Goal: Task Accomplishment & Management: Use online tool/utility

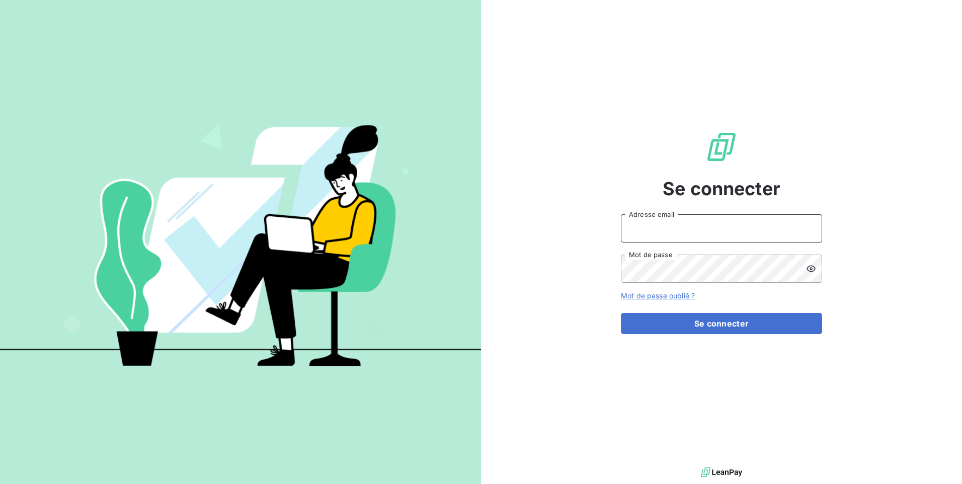
type input "[EMAIL_ADDRESS][DOMAIN_NAME]"
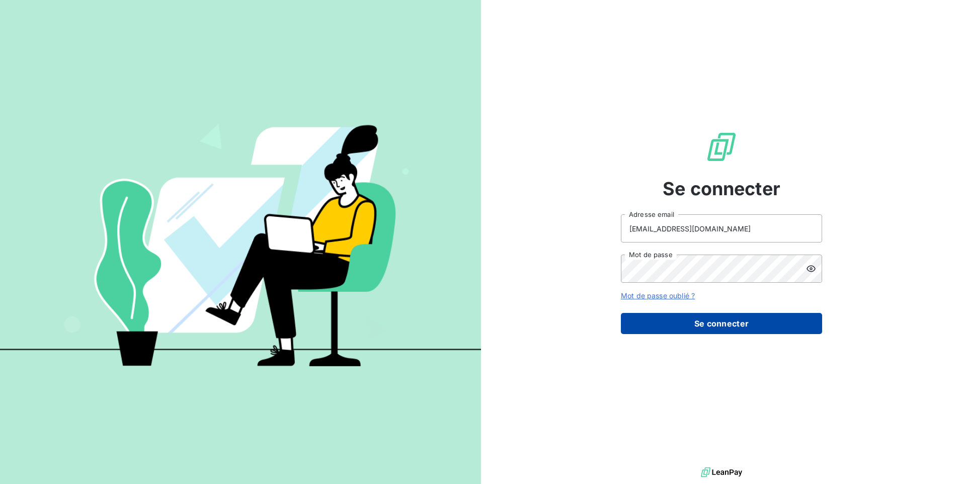
click at [640, 327] on button "Se connecter" at bounding box center [721, 323] width 201 height 21
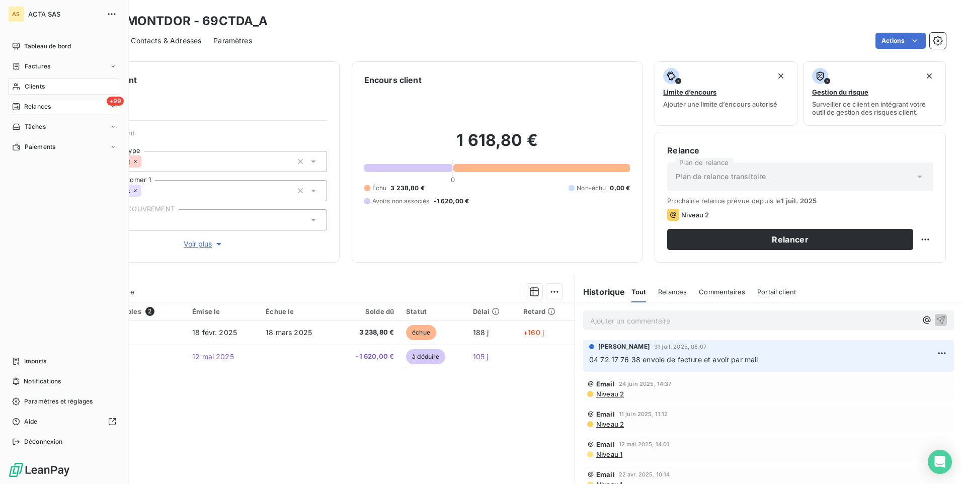
click at [48, 108] on span "Relances" at bounding box center [37, 106] width 27 height 9
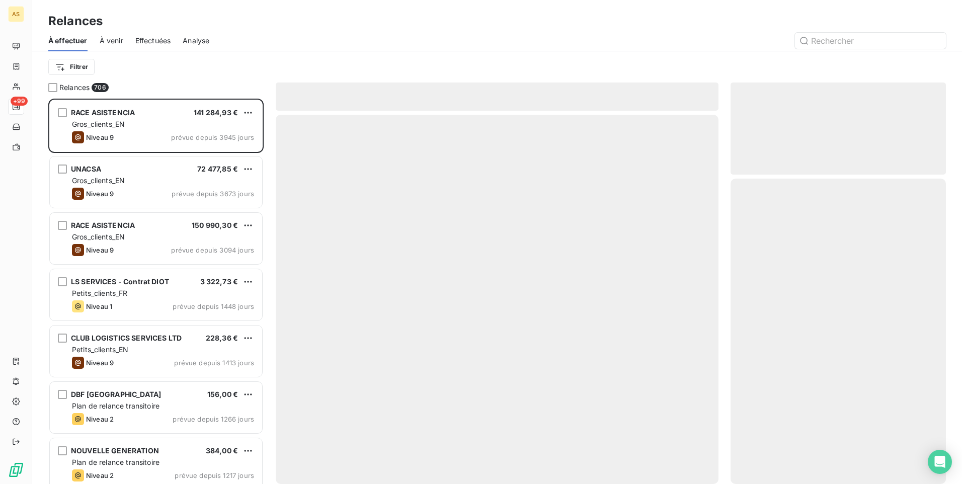
scroll to position [378, 208]
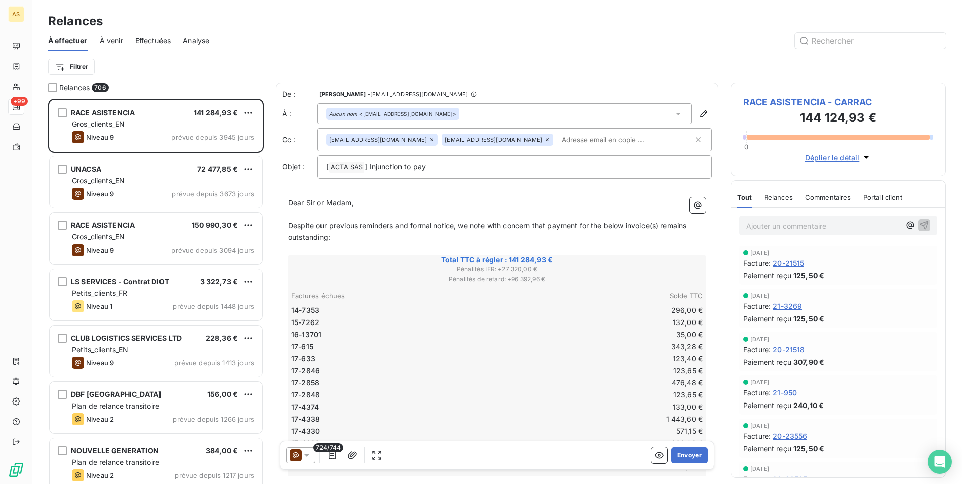
click at [156, 41] on span "Effectuées" at bounding box center [153, 41] width 36 height 10
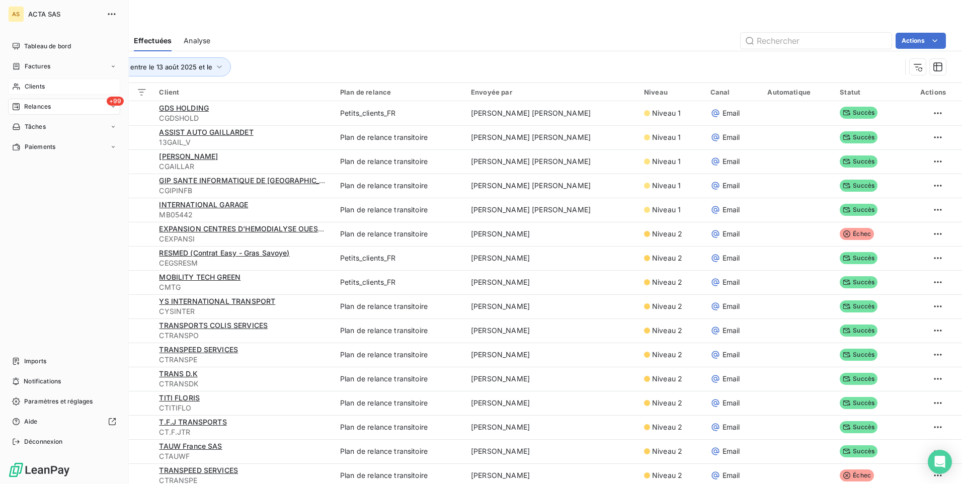
click at [31, 86] on span "Clients" at bounding box center [35, 86] width 20 height 9
